Goal: Use online tool/utility: Utilize a website feature to perform a specific function

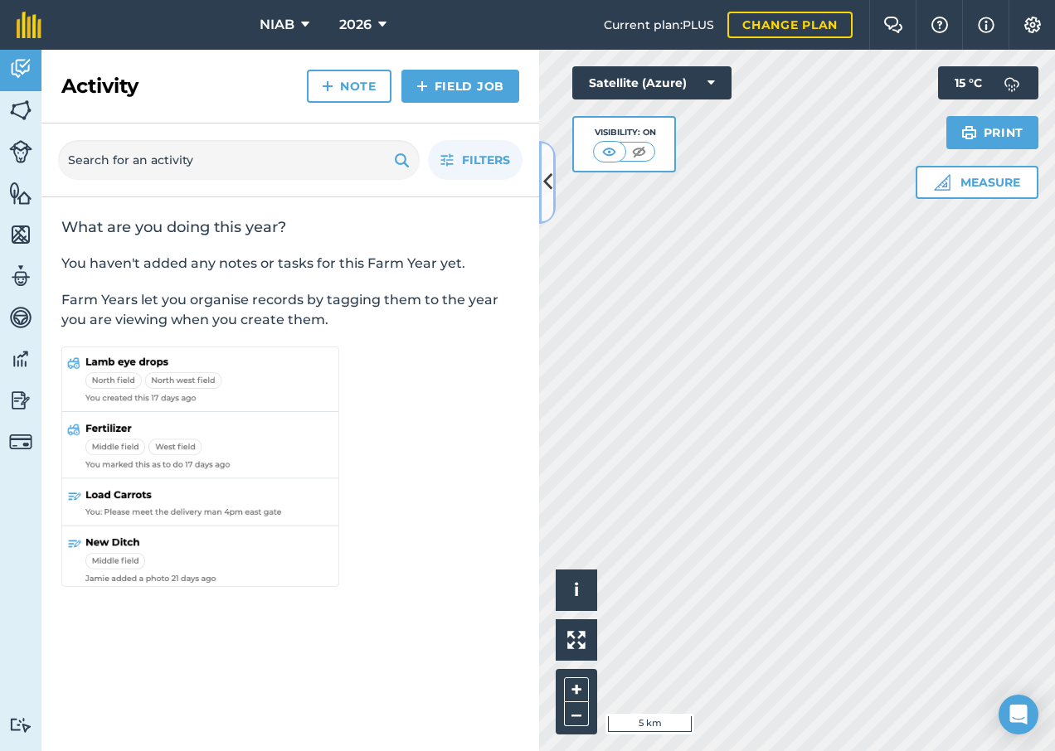
click at [552, 192] on button at bounding box center [547, 182] width 17 height 83
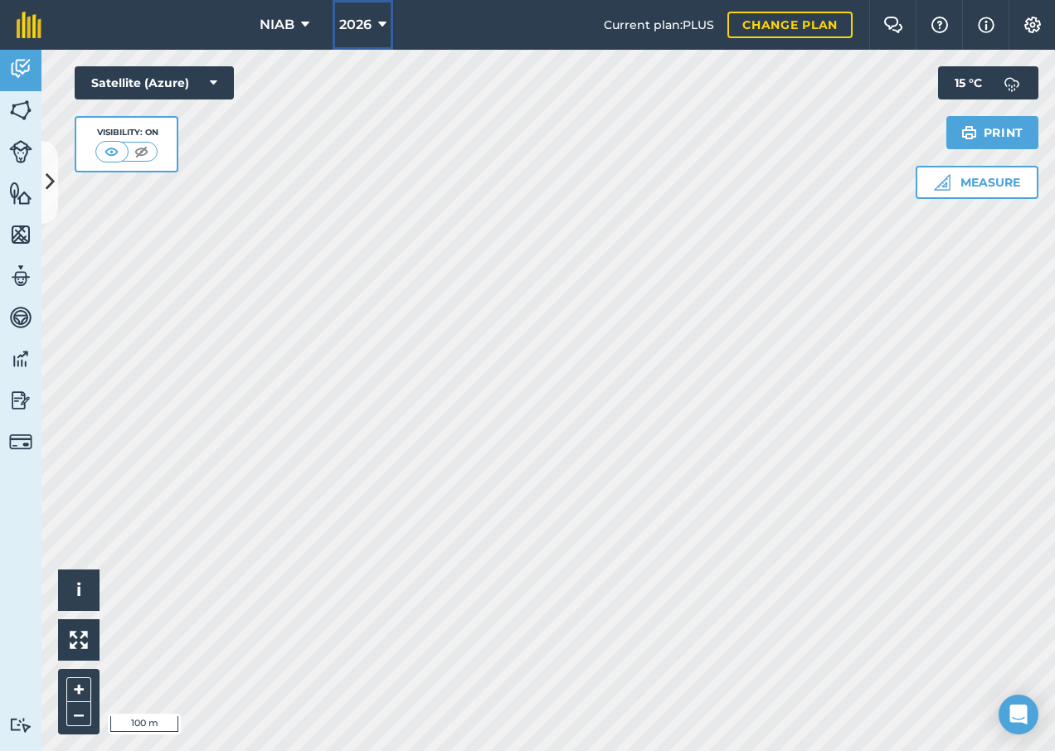
click at [380, 20] on icon at bounding box center [382, 25] width 8 height 20
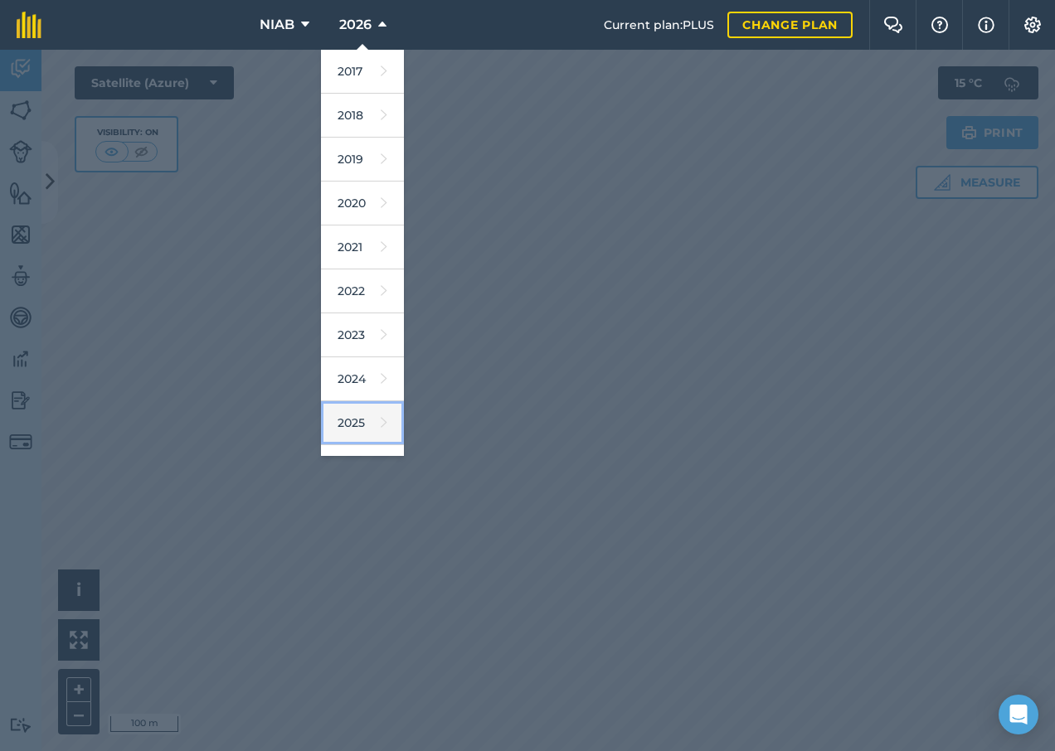
click at [359, 418] on link "2025" at bounding box center [362, 423] width 83 height 44
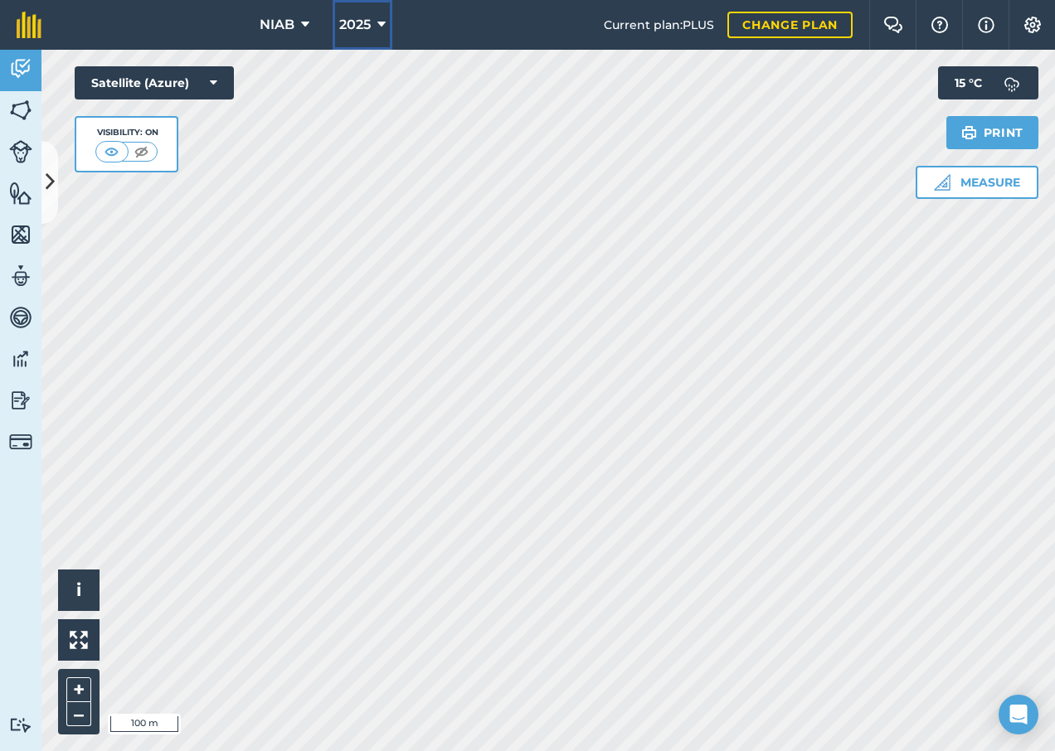
click at [381, 18] on icon at bounding box center [381, 25] width 8 height 20
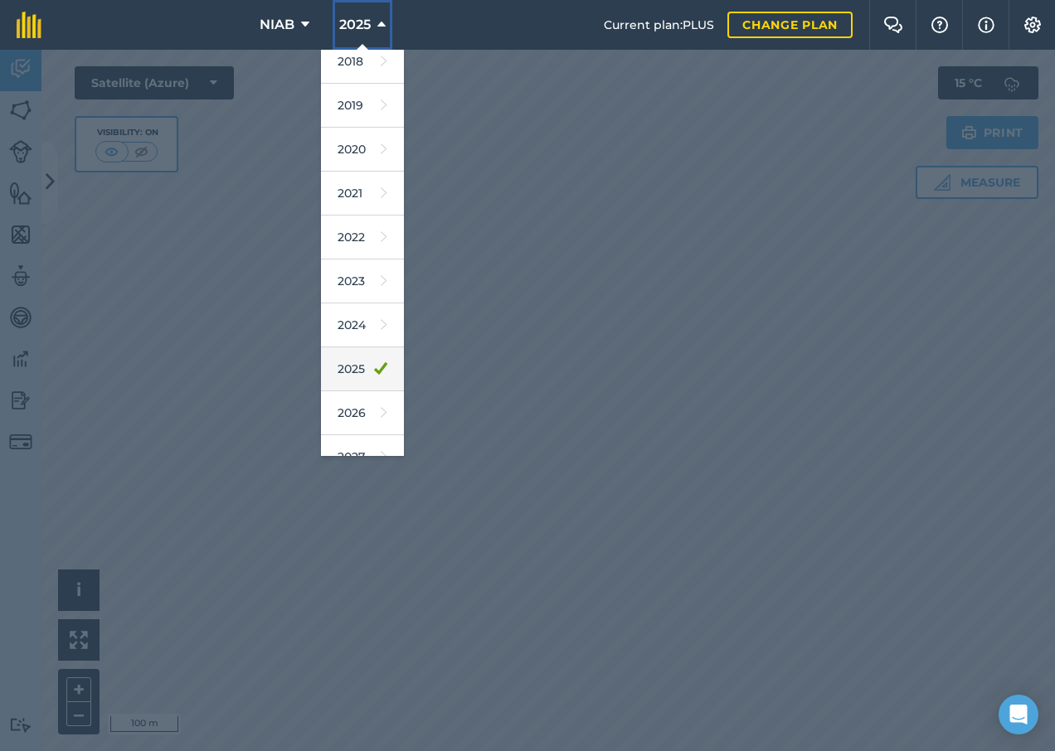
scroll to position [77, 0]
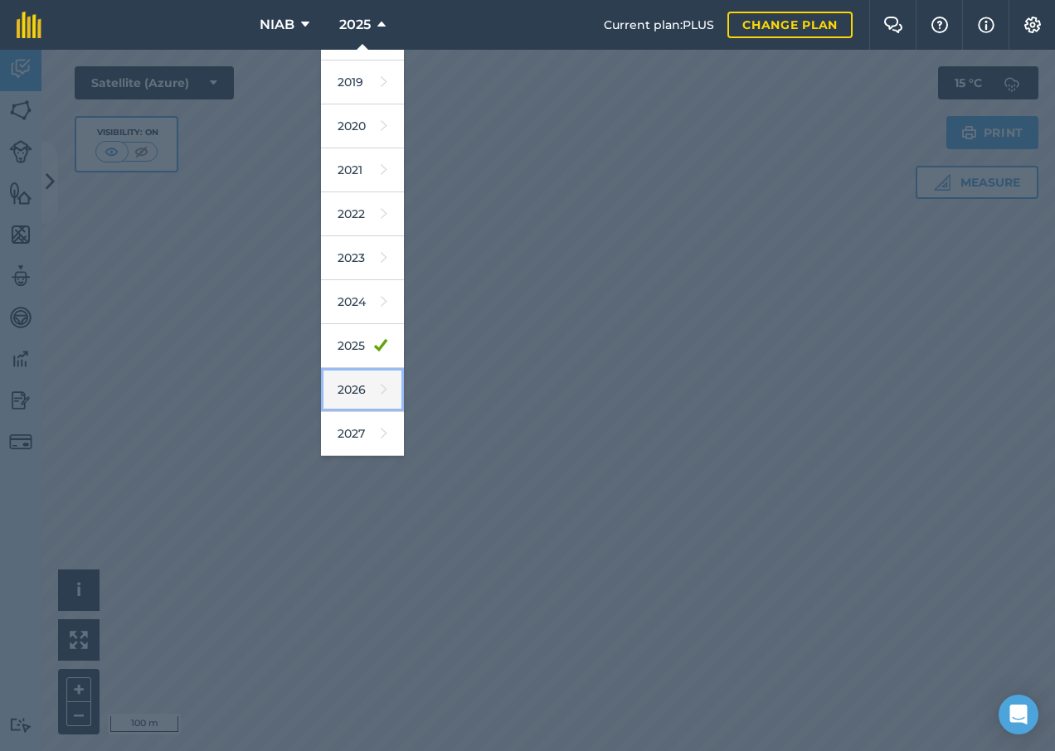
click at [362, 392] on link "2026" at bounding box center [362, 390] width 83 height 44
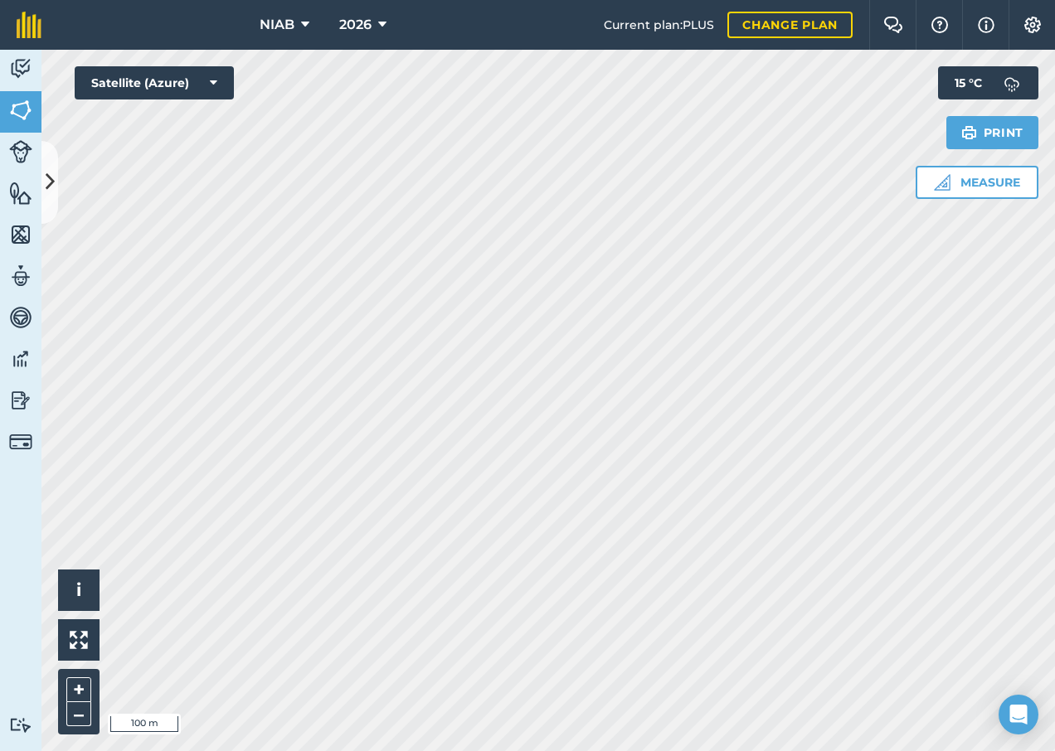
click at [490, 750] on html "NIAB 2026 Current plan : PLUS Change plan Farm Chat Help Info Settings NIAB - 2…" at bounding box center [527, 375] width 1055 height 751
click at [381, 16] on icon at bounding box center [382, 25] width 8 height 20
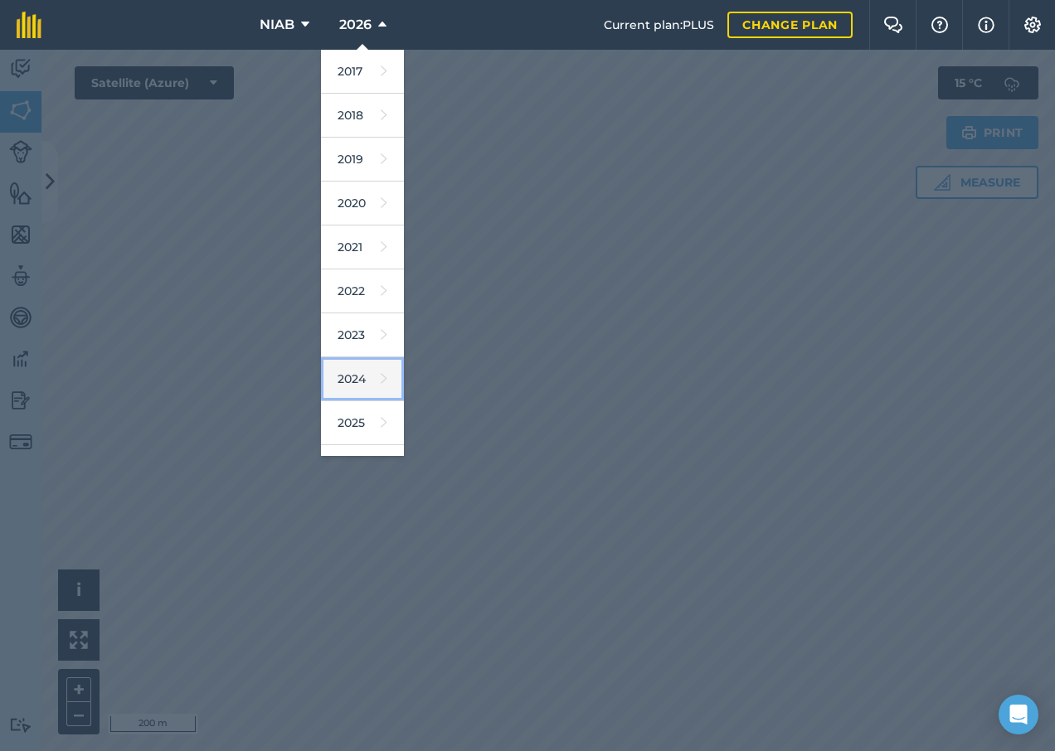
click at [342, 375] on link "2024" at bounding box center [362, 379] width 83 height 44
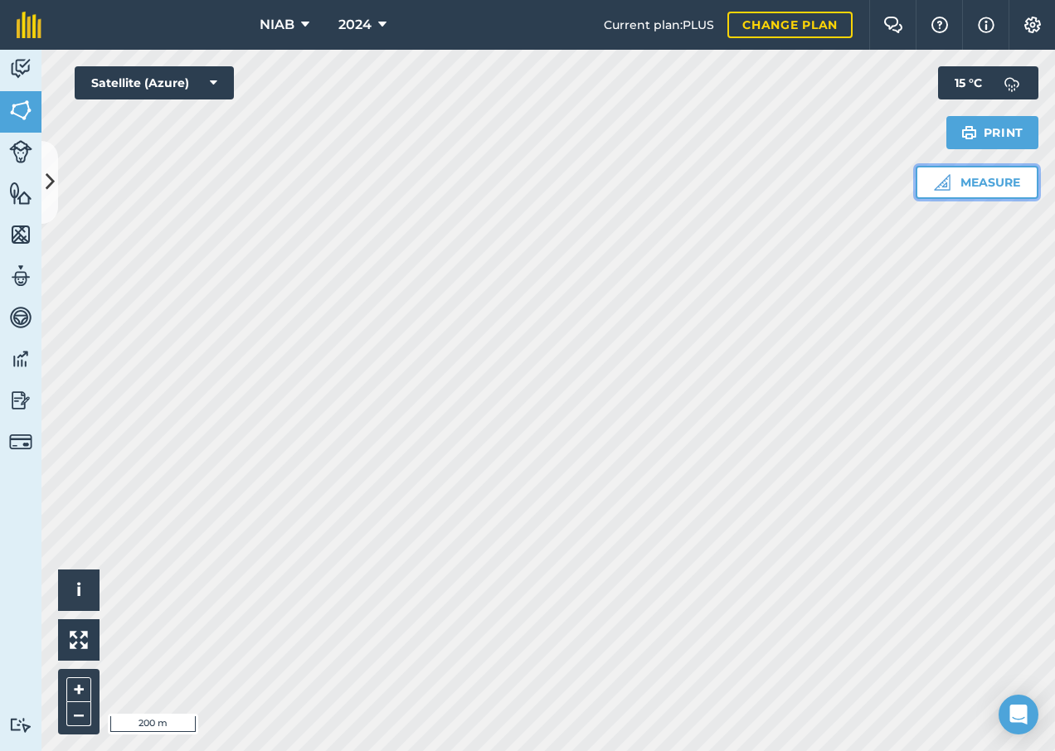
click at [964, 187] on button "Measure" at bounding box center [976, 182] width 123 height 33
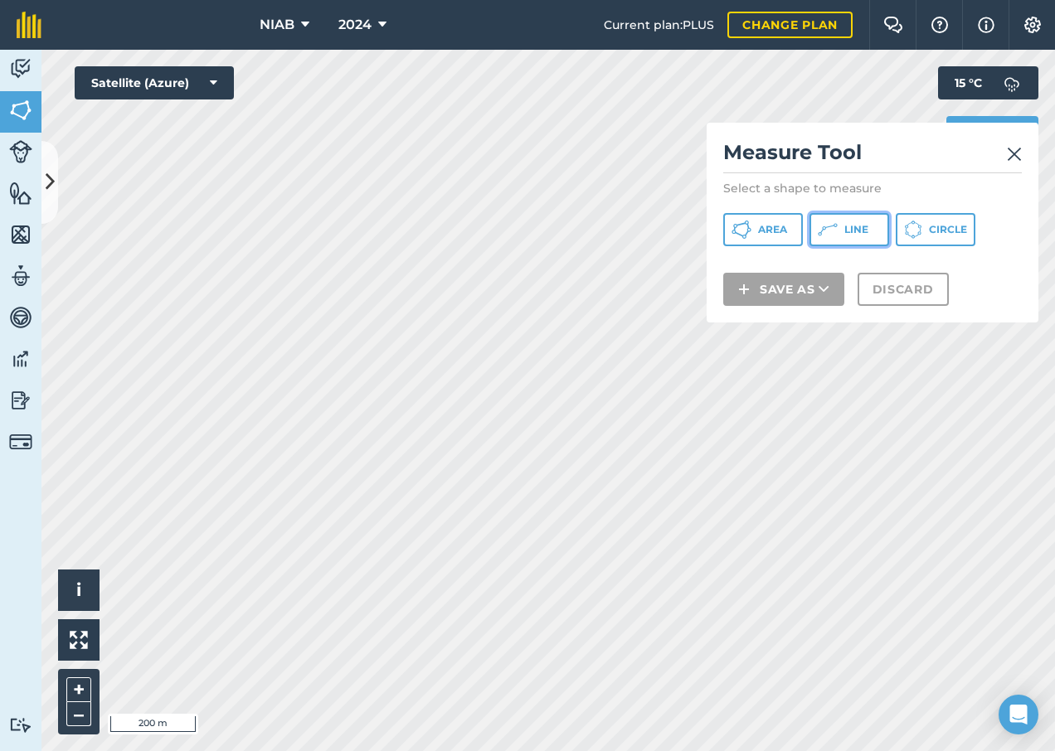
click at [854, 242] on button "Line" at bounding box center [849, 229] width 80 height 33
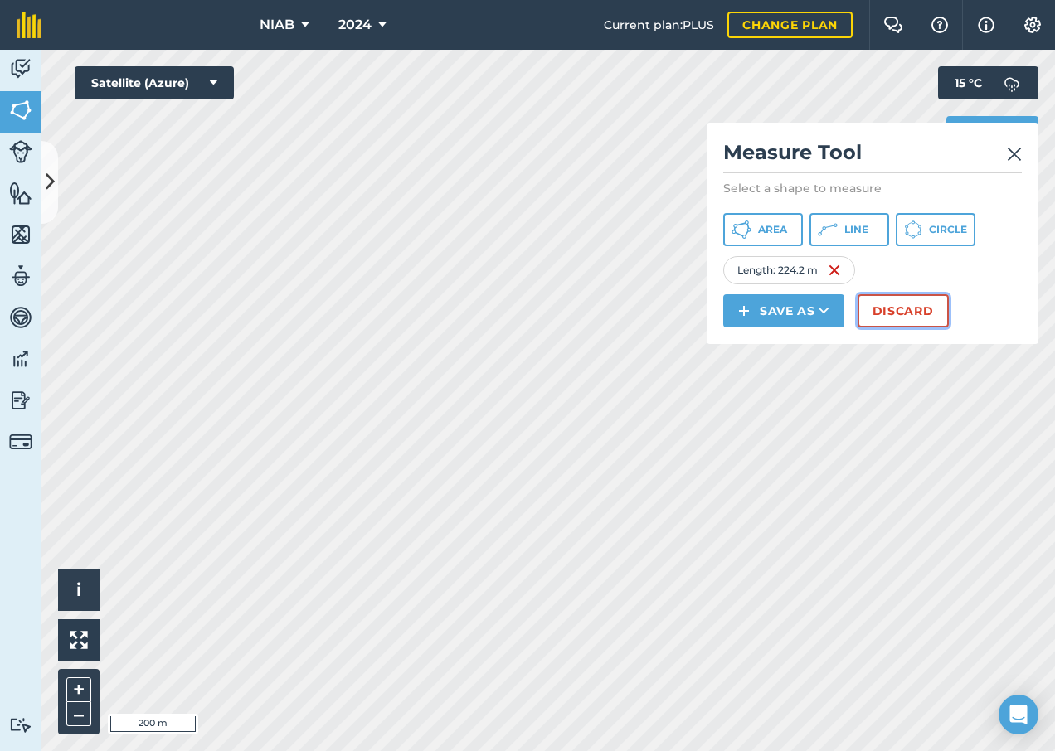
click at [935, 309] on button "Discard" at bounding box center [902, 310] width 91 height 33
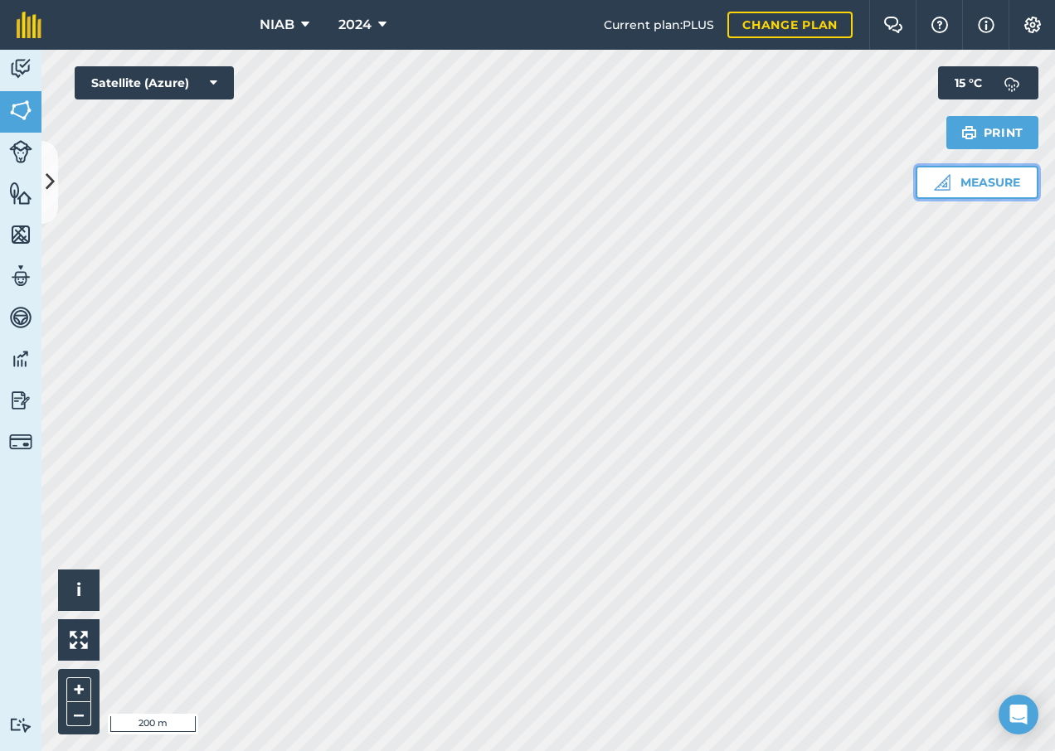
click at [985, 187] on button "Measure" at bounding box center [976, 182] width 123 height 33
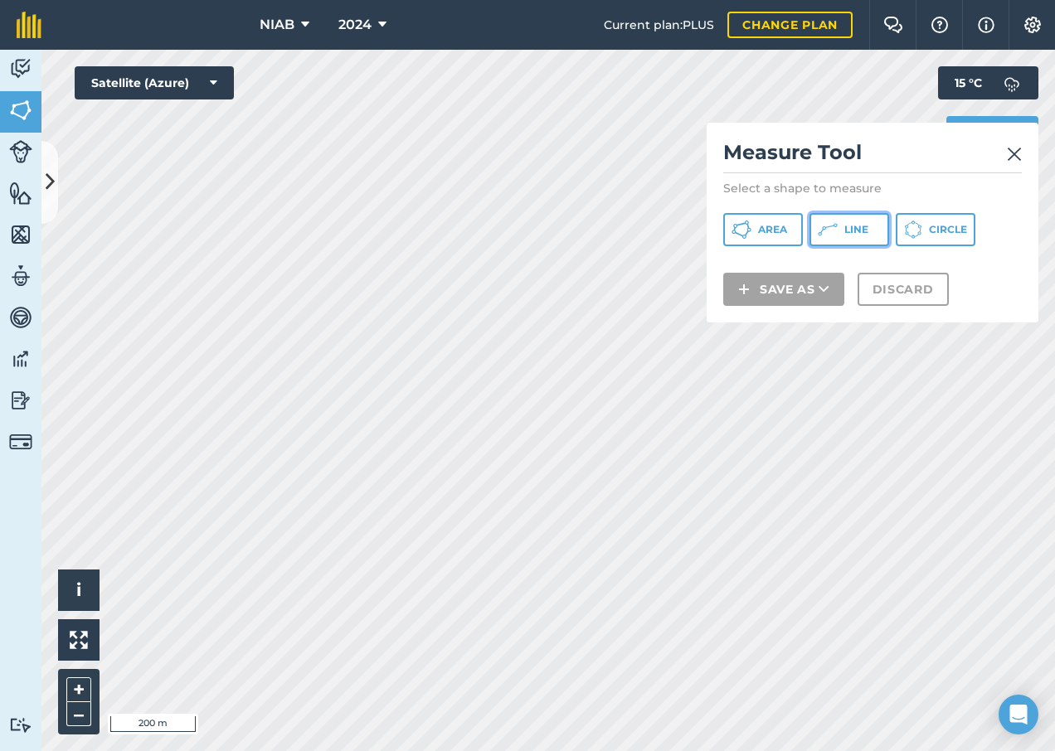
click at [848, 235] on span "Line" at bounding box center [856, 229] width 24 height 13
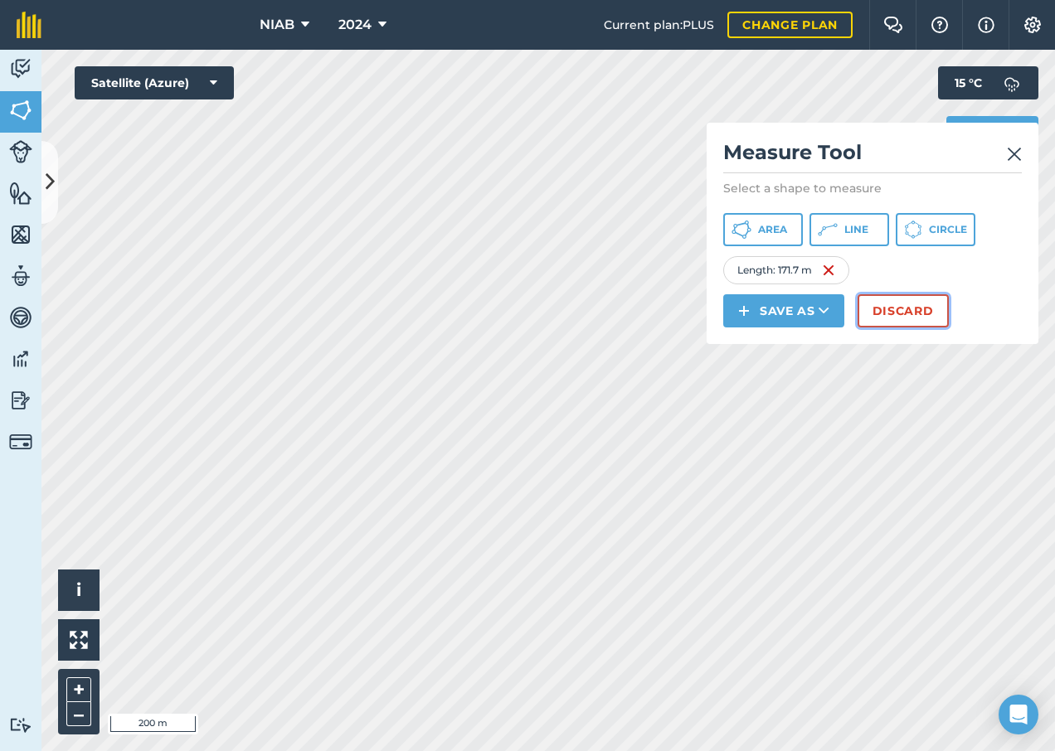
click at [934, 317] on button "Discard" at bounding box center [902, 310] width 91 height 33
